Goal: Task Accomplishment & Management: Use online tool/utility

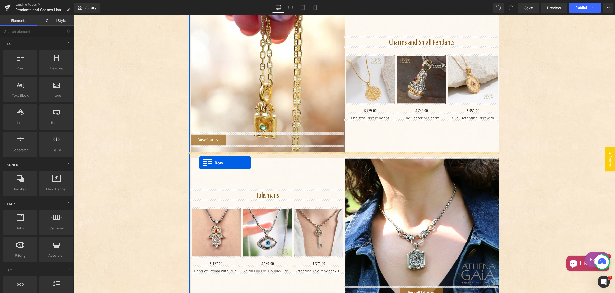
scroll to position [494, 0]
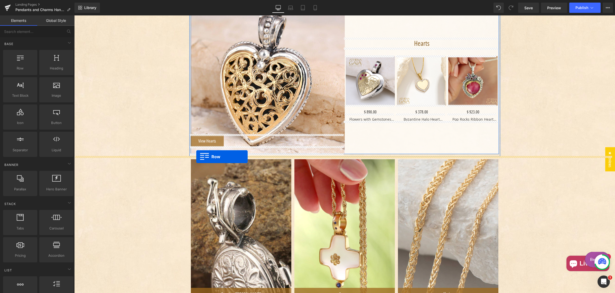
drag, startPoint x: 192, startPoint y: 91, endPoint x: 201, endPoint y: 159, distance: 67.9
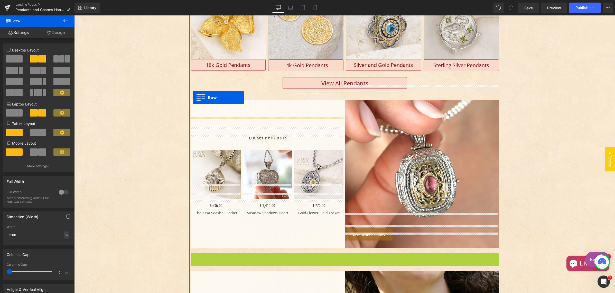
scroll to position [208, 0]
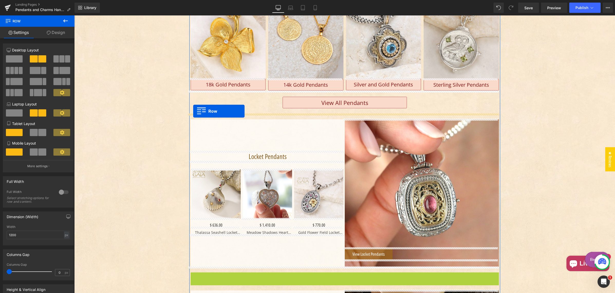
drag, startPoint x: 192, startPoint y: 103, endPoint x: 183, endPoint y: 108, distance: 10.5
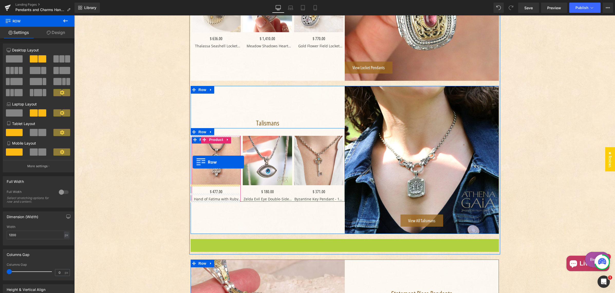
scroll to position [546, 0]
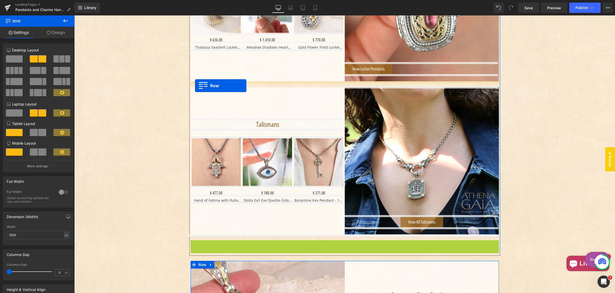
drag, startPoint x: 191, startPoint y: 190, endPoint x: 193, endPoint y: 83, distance: 106.4
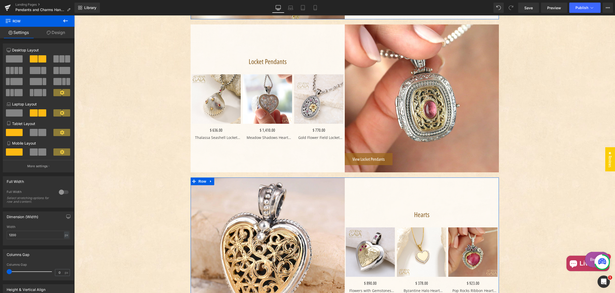
scroll to position [455, 0]
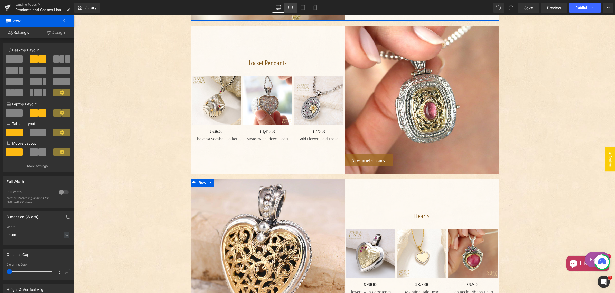
click at [291, 7] on icon at bounding box center [290, 7] width 5 height 5
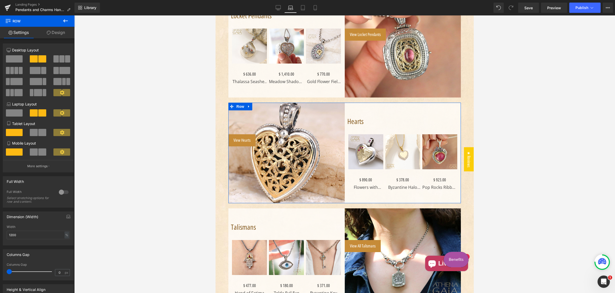
scroll to position [368, 0]
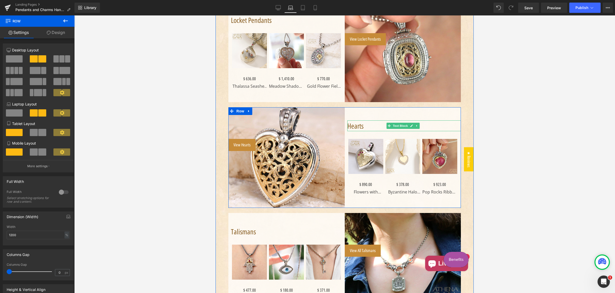
click at [356, 125] on span "Hearts" at bounding box center [355, 126] width 16 height 10
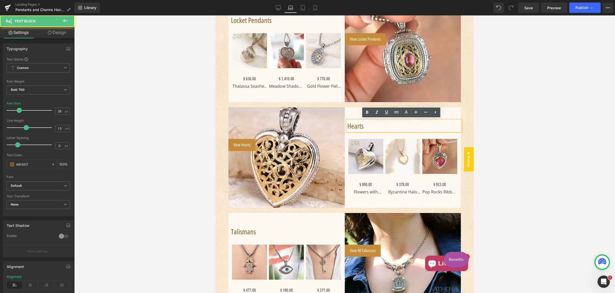
drag, startPoint x: 361, startPoint y: 126, endPoint x: 361, endPoint y: 129, distance: 3.6
click at [361, 126] on span "Hearts" at bounding box center [355, 126] width 16 height 10
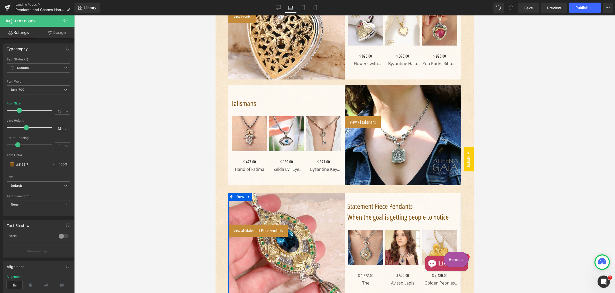
scroll to position [505, 0]
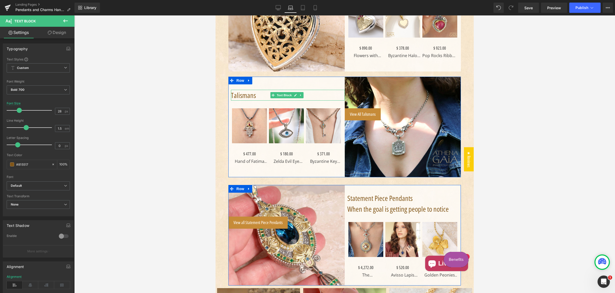
click at [256, 94] on p "Talismans" at bounding box center [288, 95] width 114 height 11
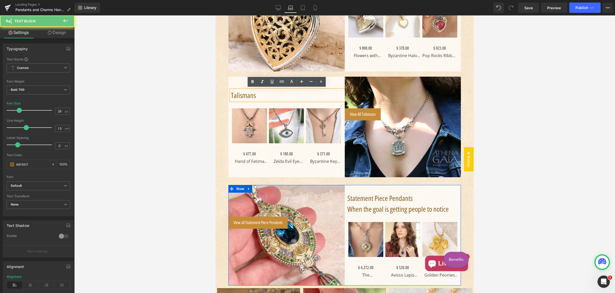
click at [255, 96] on p "Talismans" at bounding box center [288, 95] width 114 height 11
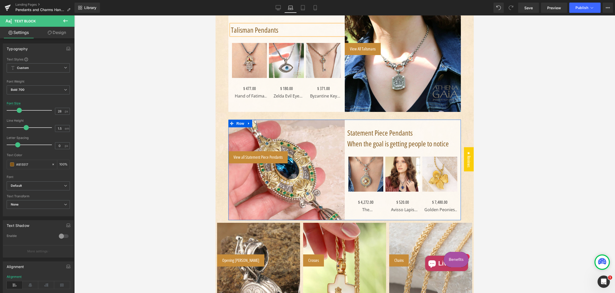
scroll to position [572, 0]
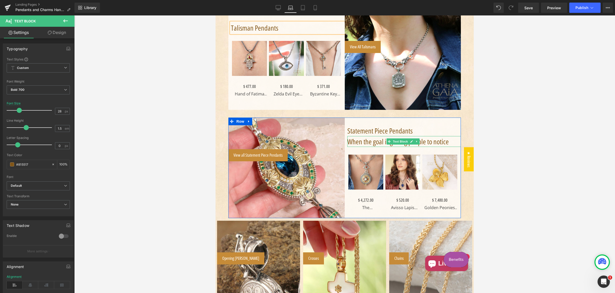
click at [353, 140] on span "When the goal is getting people to notice" at bounding box center [397, 141] width 101 height 10
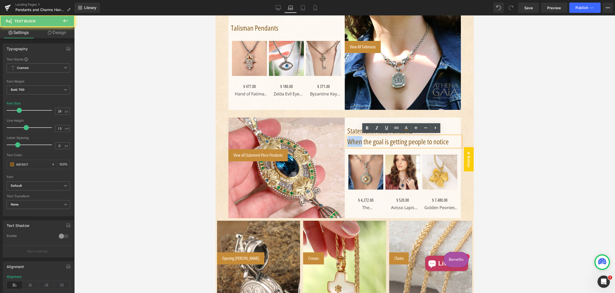
click at [353, 140] on span "When the goal is getting people to notice" at bounding box center [397, 141] width 101 height 10
click at [353, 139] on span "When the goal is getting people to notice" at bounding box center [397, 141] width 101 height 10
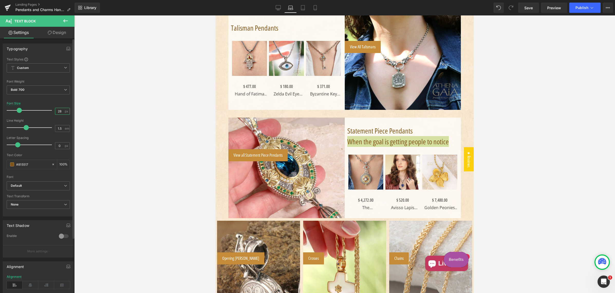
drag, startPoint x: 58, startPoint y: 112, endPoint x: 62, endPoint y: 114, distance: 4.3
click at [59, 111] on input "28" at bounding box center [59, 111] width 9 height 6
click at [58, 111] on input "22" at bounding box center [59, 111] width 9 height 6
type input "20"
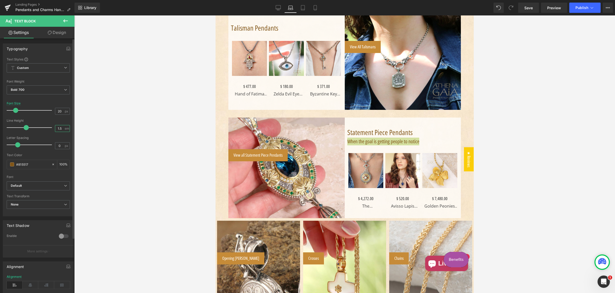
drag, startPoint x: 58, startPoint y: 127, endPoint x: 61, endPoint y: 127, distance: 3.1
click at [60, 127] on input "1.5" at bounding box center [59, 128] width 9 height 6
type input "1.3"
drag, startPoint x: 60, startPoint y: 111, endPoint x: 52, endPoint y: 110, distance: 8.3
click at [55, 111] on input "20" at bounding box center [59, 111] width 9 height 6
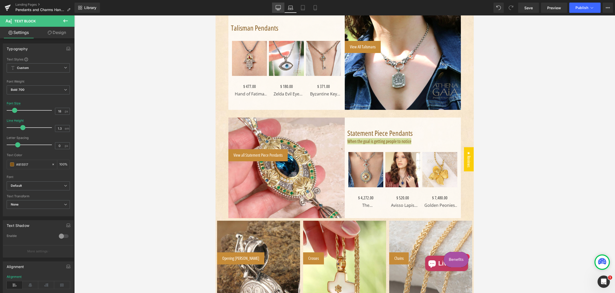
click at [279, 7] on icon at bounding box center [278, 7] width 5 height 5
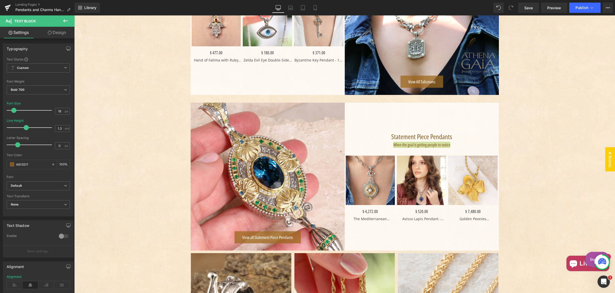
scroll to position [840, 0]
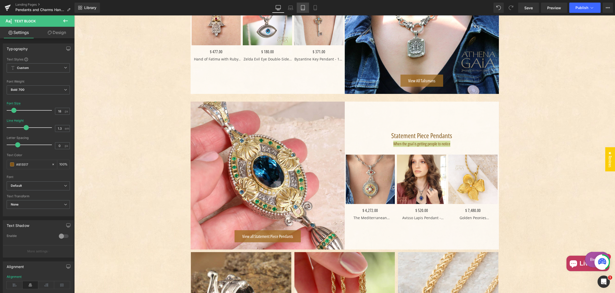
click at [302, 8] on icon at bounding box center [302, 7] width 5 height 5
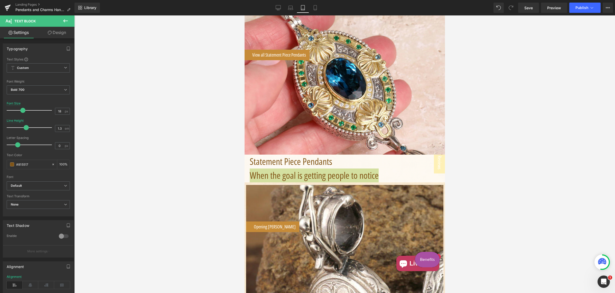
scroll to position [1126, 0]
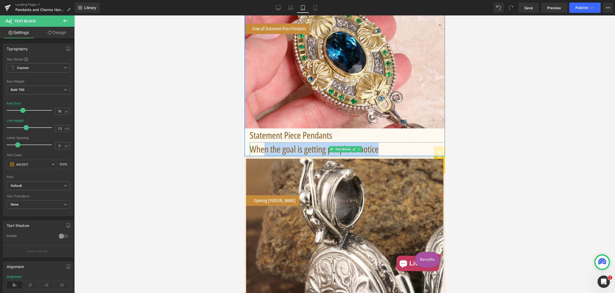
click at [263, 143] on span "When the goal is getting people to notice" at bounding box center [313, 149] width 129 height 13
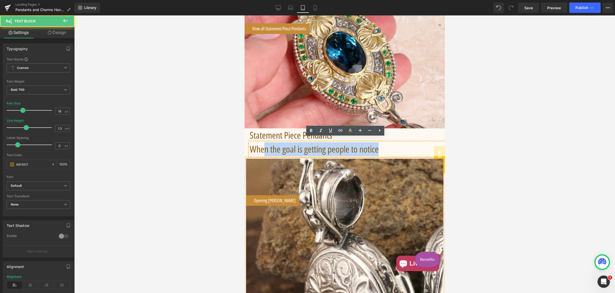
click at [263, 143] on span "When the goal is getting people to notice" at bounding box center [313, 149] width 129 height 13
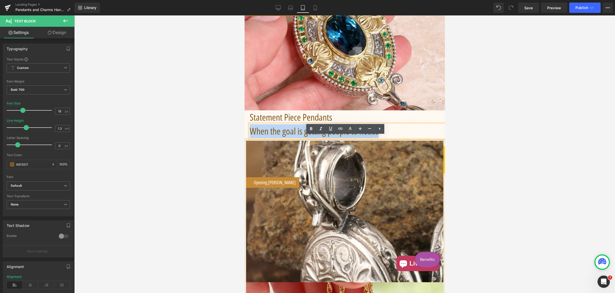
scroll to position [1144, 0]
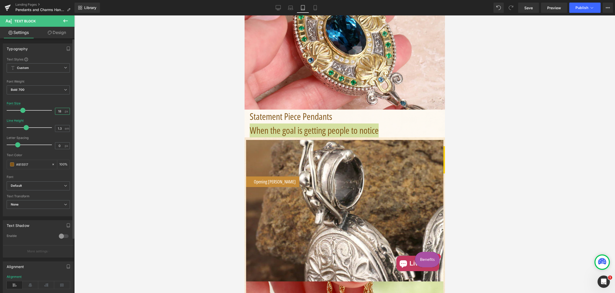
drag, startPoint x: 56, startPoint y: 112, endPoint x: 62, endPoint y: 112, distance: 5.9
click at [61, 111] on input "18" at bounding box center [59, 111] width 9 height 6
type input "24"
click at [53, 104] on div "Font Size 24 px" at bounding box center [38, 109] width 63 height 17
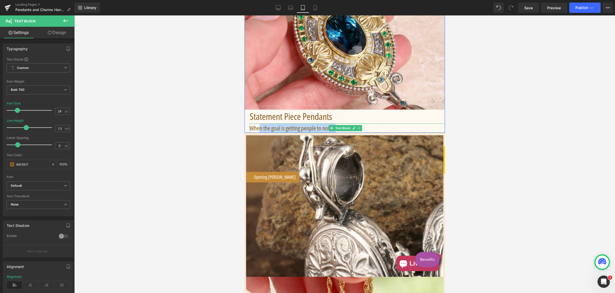
click at [259, 124] on span "When the goal is getting people to notice" at bounding box center [292, 128] width 86 height 8
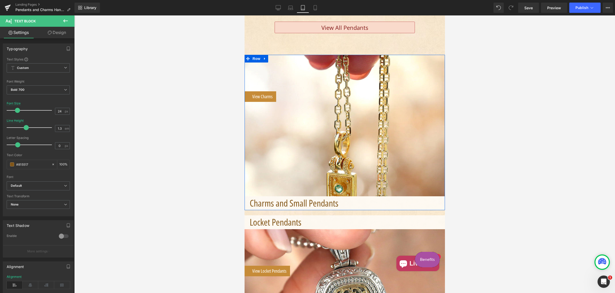
scroll to position [423, 0]
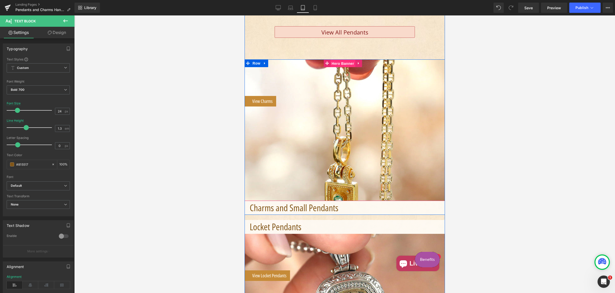
click at [339, 60] on span "Hero Banner" at bounding box center [342, 64] width 25 height 8
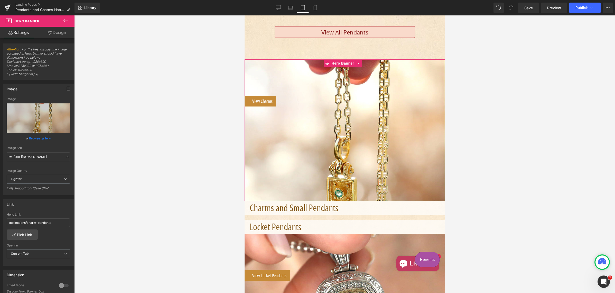
click at [56, 33] on link "Design" at bounding box center [56, 33] width 37 height 12
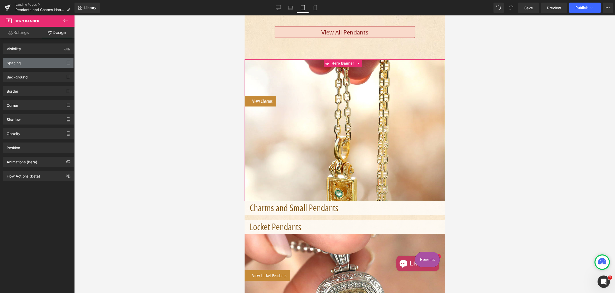
click at [37, 64] on div "Spacing" at bounding box center [38, 63] width 70 height 10
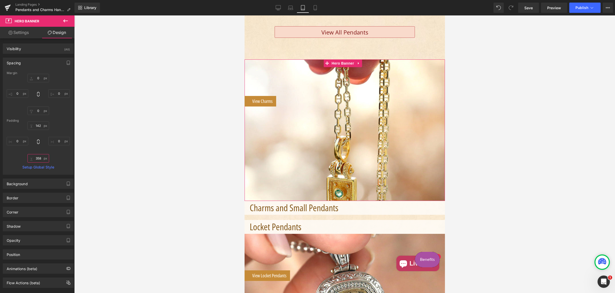
click at [38, 158] on input "text" at bounding box center [38, 158] width 22 height 8
click at [38, 157] on input "text" at bounding box center [38, 158] width 22 height 8
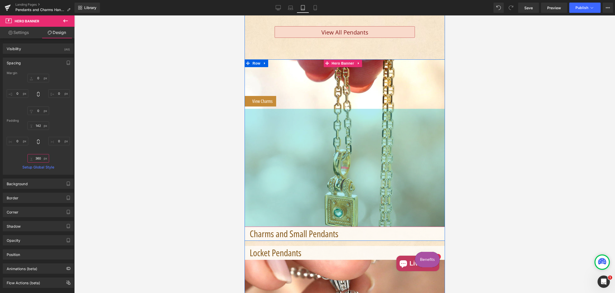
drag, startPoint x: 268, startPoint y: 187, endPoint x: 278, endPoint y: 203, distance: 19.7
click at [270, 214] on div "459px" at bounding box center [344, 168] width 200 height 118
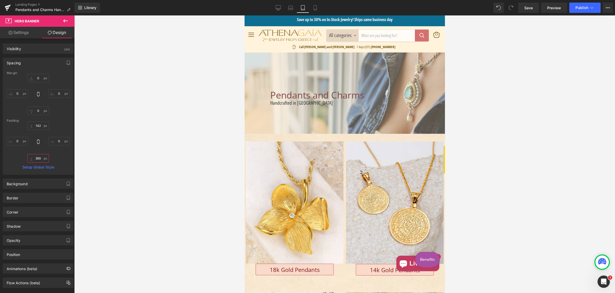
scroll to position [0, 0]
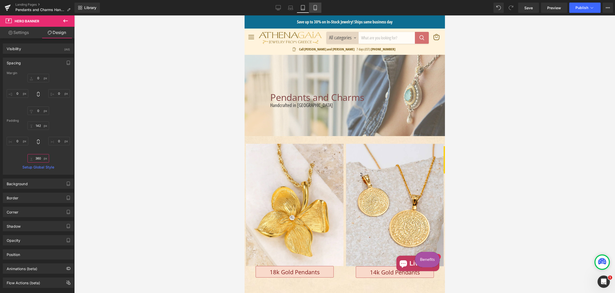
type input "466px"
click at [317, 9] on icon at bounding box center [315, 7] width 3 height 5
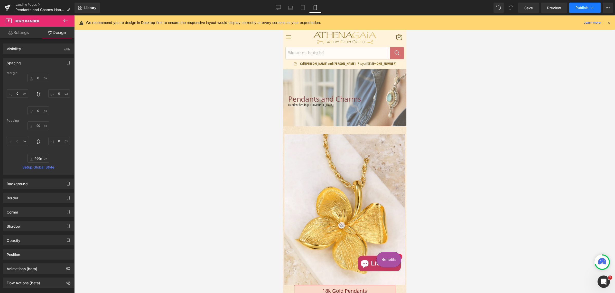
click at [583, 8] on span "Publish" at bounding box center [581, 8] width 13 height 4
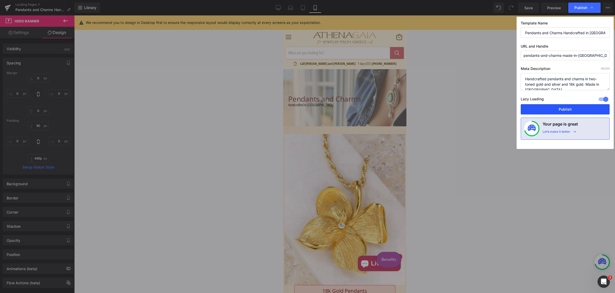
click at [564, 109] on button "Publish" at bounding box center [565, 109] width 89 height 10
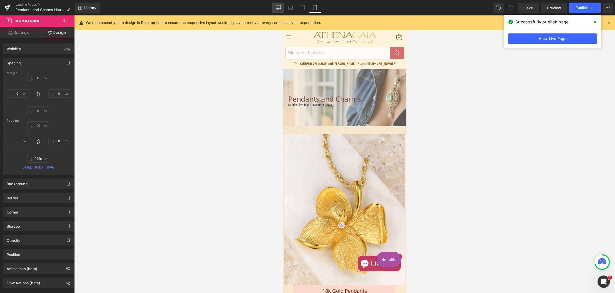
click at [277, 8] on icon at bounding box center [278, 8] width 5 height 0
